Goal: Navigation & Orientation: Find specific page/section

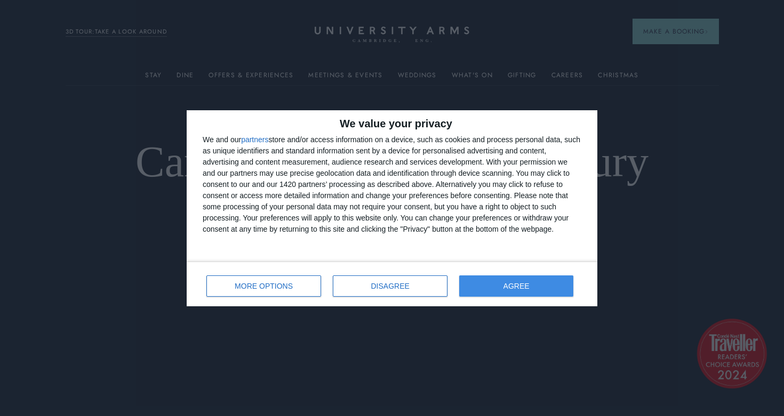
click at [535, 288] on button "AGREE" at bounding box center [516, 286] width 114 height 21
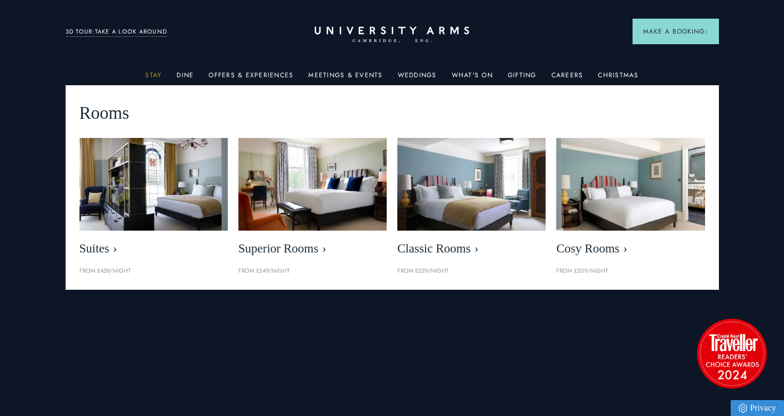
click at [158, 76] on link "Stay" at bounding box center [153, 78] width 17 height 14
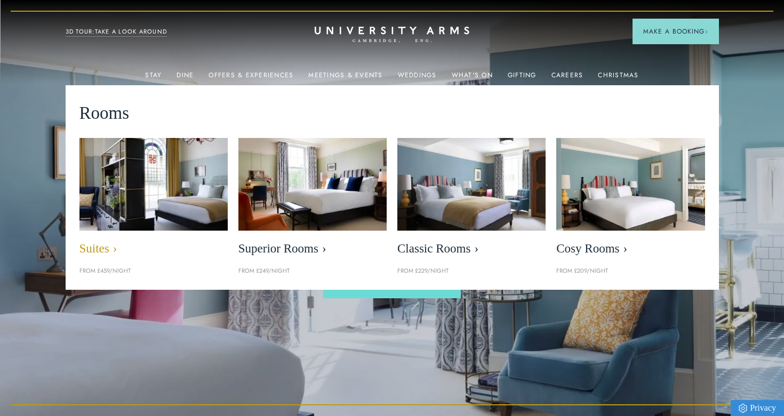
click at [100, 251] on span "Suites" at bounding box center [153, 248] width 148 height 15
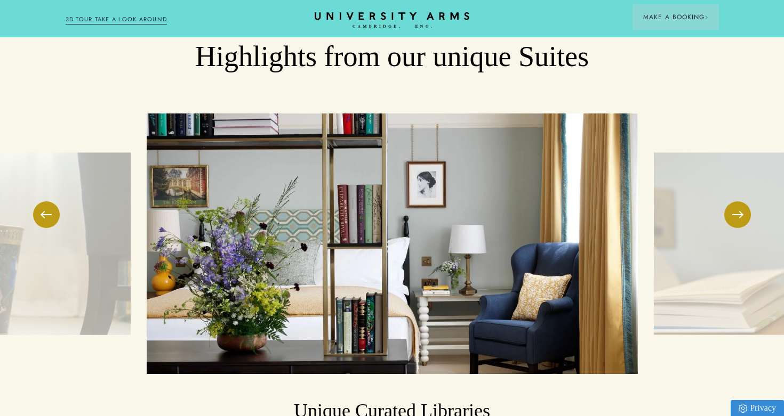
scroll to position [1661, 1]
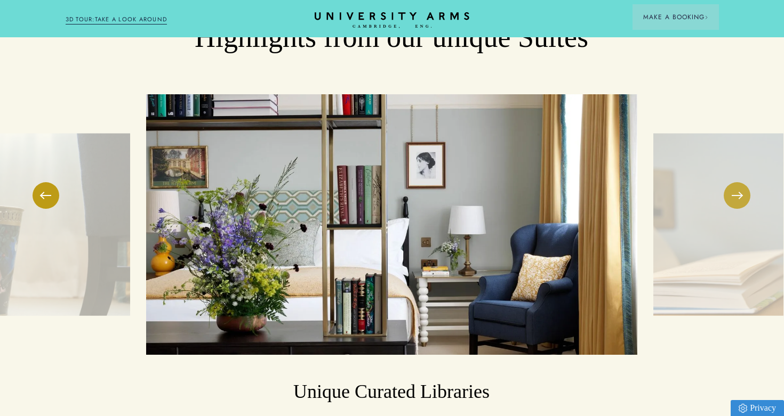
click at [729, 182] on button at bounding box center [736, 195] width 27 height 27
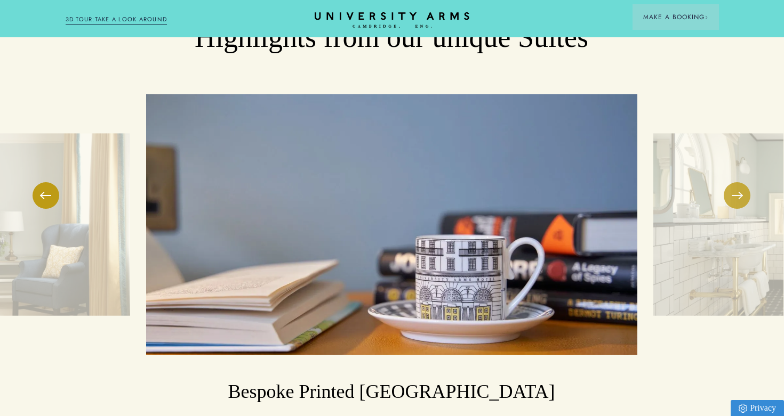
click at [729, 182] on button at bounding box center [736, 195] width 27 height 27
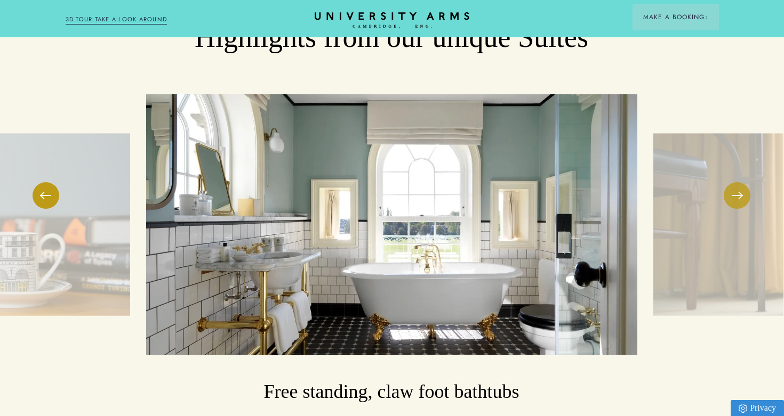
click at [729, 182] on button at bounding box center [736, 195] width 27 height 27
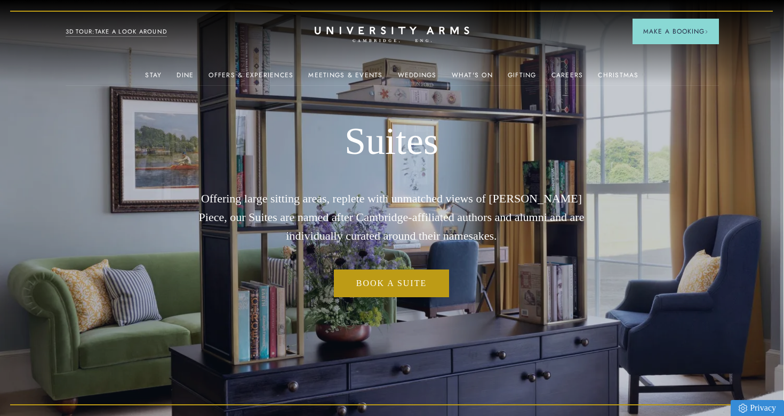
scroll to position [0, 1]
click at [409, 73] on link "Weddings" at bounding box center [417, 78] width 39 height 14
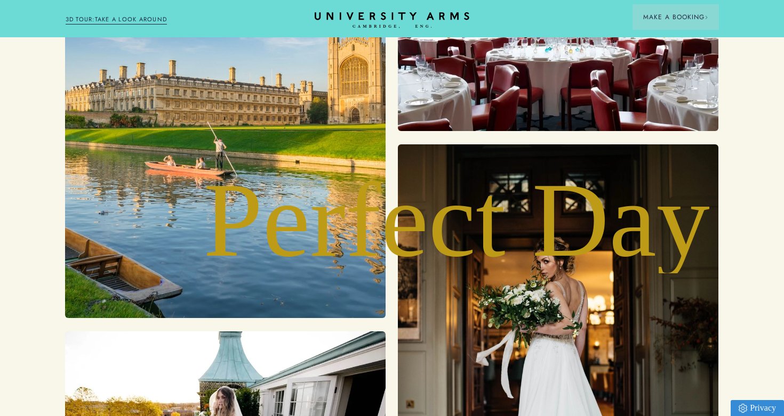
scroll to position [2879, 1]
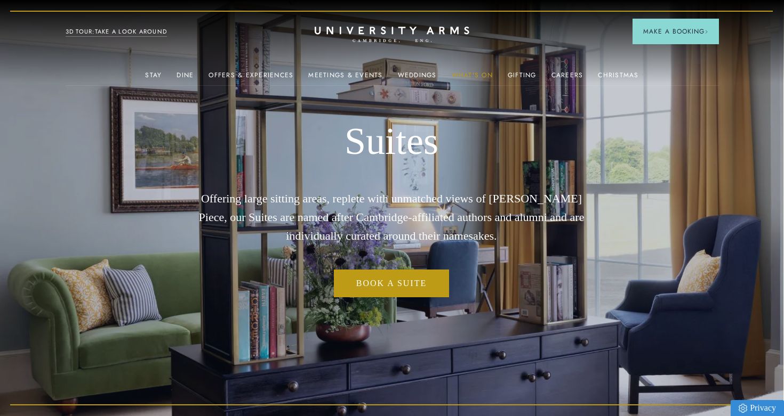
scroll to position [0, 1]
